Goal: Task Accomplishment & Management: Manage account settings

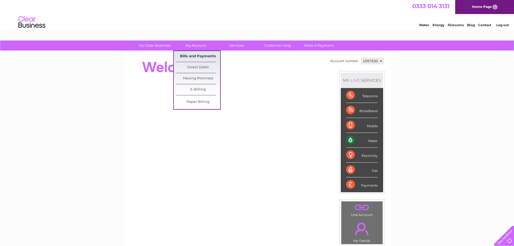
click at [188, 55] on link "Bills and Payments" at bounding box center [198, 56] width 45 height 11
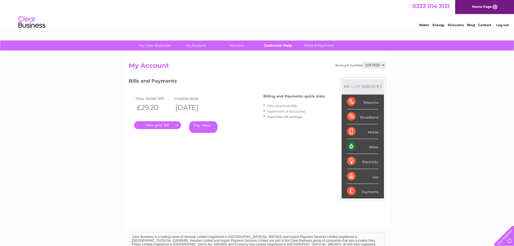
click at [278, 44] on link "Customer Help" at bounding box center [278, 45] width 45 height 10
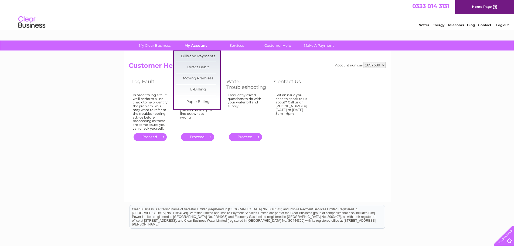
click at [198, 46] on link "My Account" at bounding box center [195, 45] width 45 height 10
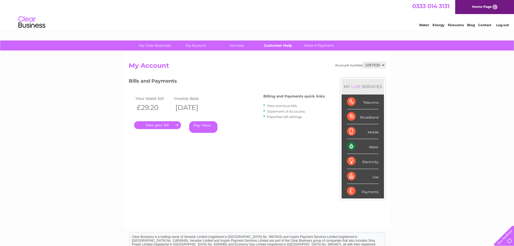
click at [278, 46] on link "Customer Help" at bounding box center [278, 45] width 45 height 10
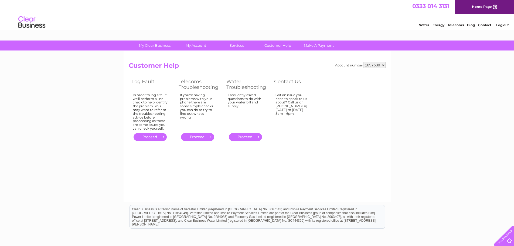
drag, startPoint x: 365, startPoint y: 64, endPoint x: 375, endPoint y: 64, distance: 10.3
click at [375, 64] on select "1097630" at bounding box center [374, 65] width 22 height 6
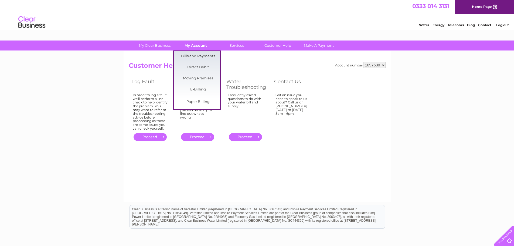
click at [195, 41] on link "My Account" at bounding box center [195, 45] width 45 height 10
click at [195, 53] on link "Bills and Payments" at bounding box center [198, 56] width 45 height 11
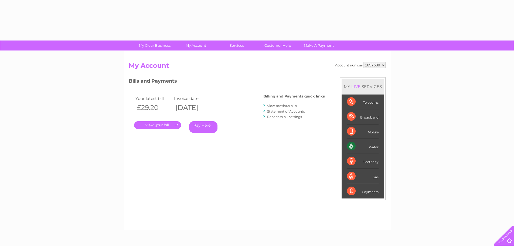
click at [164, 123] on link "." at bounding box center [157, 125] width 47 height 8
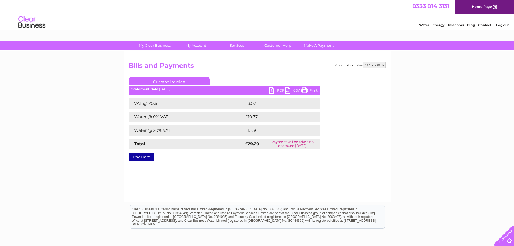
click at [273, 90] on link "PDF" at bounding box center [277, 91] width 16 height 8
